Goal: Obtain resource: Obtain resource

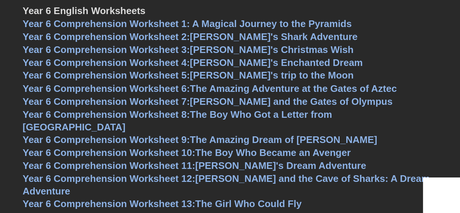
click at [184, 74] on span "Year 6 Comprehension Worksheet 5:" at bounding box center [107, 75] width 168 height 11
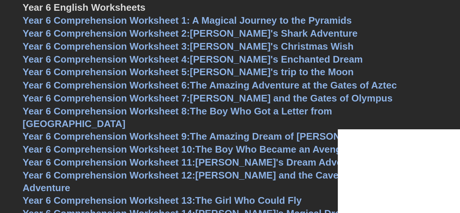
click at [212, 85] on link "Year 6 Comprehension Worksheet 6: The Amazing Adventure at the Gates of Aztec" at bounding box center [210, 84] width 374 height 11
click at [223, 86] on link "Year 6 Comprehension Worksheet 6: The Amazing Adventure at the Gates of Aztec" at bounding box center [210, 84] width 374 height 11
click at [169, 84] on span "Year 6 Comprehension Worksheet 6:" at bounding box center [107, 84] width 168 height 11
click at [172, 85] on span "Year 6 Comprehension Worksheet 6:" at bounding box center [107, 84] width 168 height 11
click at [180, 97] on span "Year 6 Comprehension Worksheet 7:" at bounding box center [107, 97] width 168 height 11
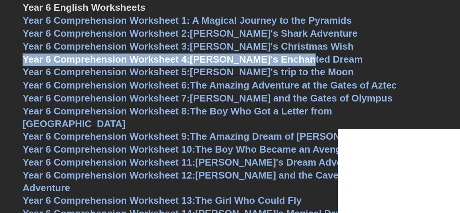
drag, startPoint x: 21, startPoint y: 57, endPoint x: 303, endPoint y: 52, distance: 281.7
click at [160, 56] on span "Year 6 Comprehension Worksheet 4:" at bounding box center [107, 59] width 168 height 11
